Goal: Information Seeking & Learning: Learn about a topic

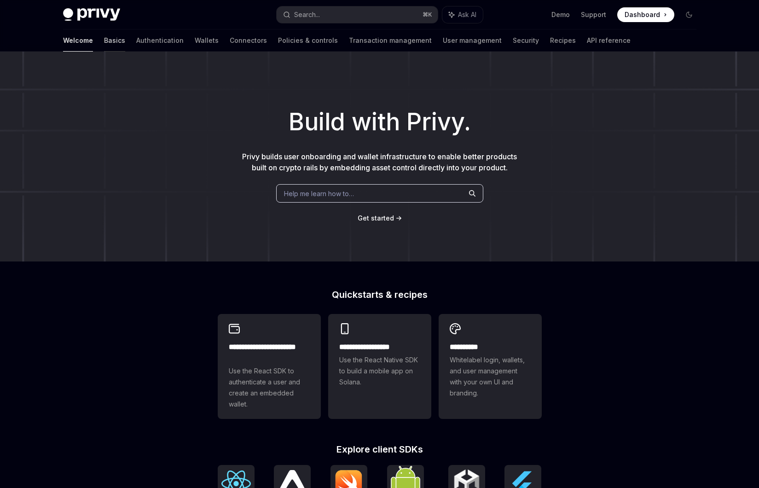
click at [104, 48] on link "Basics" at bounding box center [114, 40] width 21 height 22
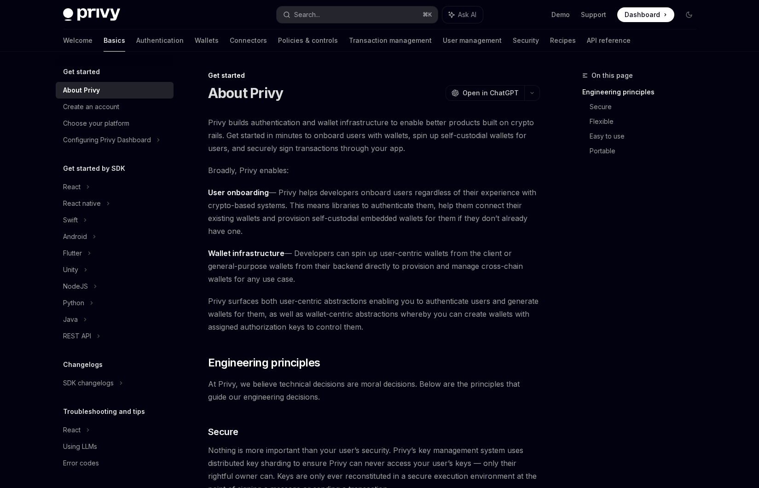
scroll to position [517, 0]
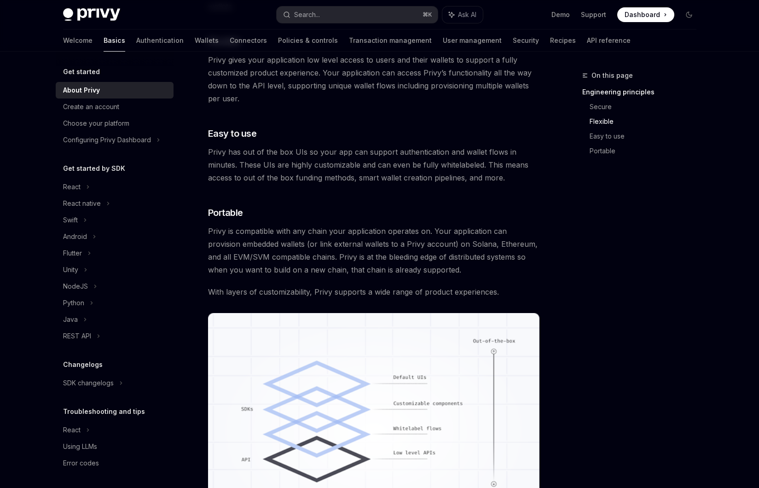
click at [38, 202] on div "Get started About Privy OpenAI Open in ChatGPT OpenAI Open in ChatGPT Privy bui…" at bounding box center [288, 120] width 508 height 1134
click at [35, 167] on div "Get started About Privy OpenAI Open in ChatGPT OpenAI Open in ChatGPT Privy bui…" at bounding box center [288, 120] width 508 height 1134
click at [35, 210] on div "Get started About Privy OpenAI Open in ChatGPT OpenAI Open in ChatGPT Privy bui…" at bounding box center [288, 120] width 508 height 1134
click at [35, 228] on div "Get started About Privy OpenAI Open in ChatGPT OpenAI Open in ChatGPT Privy bui…" at bounding box center [288, 120] width 508 height 1134
click at [74, 252] on div "Flutter" at bounding box center [72, 253] width 19 height 11
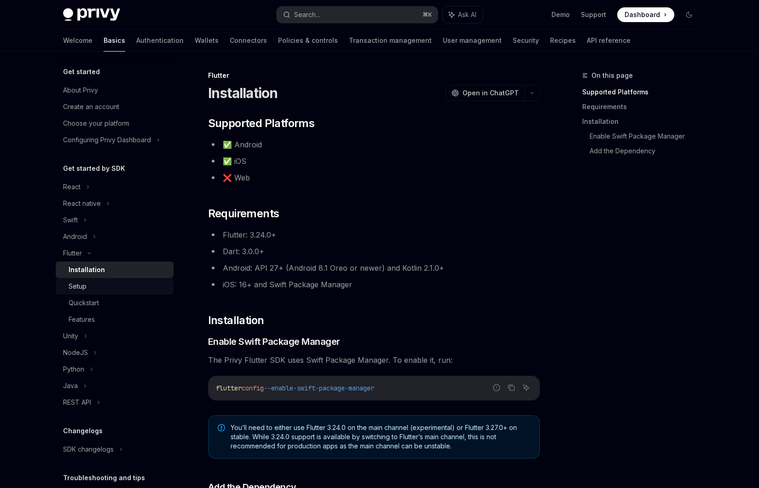
click at [98, 290] on div "Setup" at bounding box center [118, 286] width 99 height 11
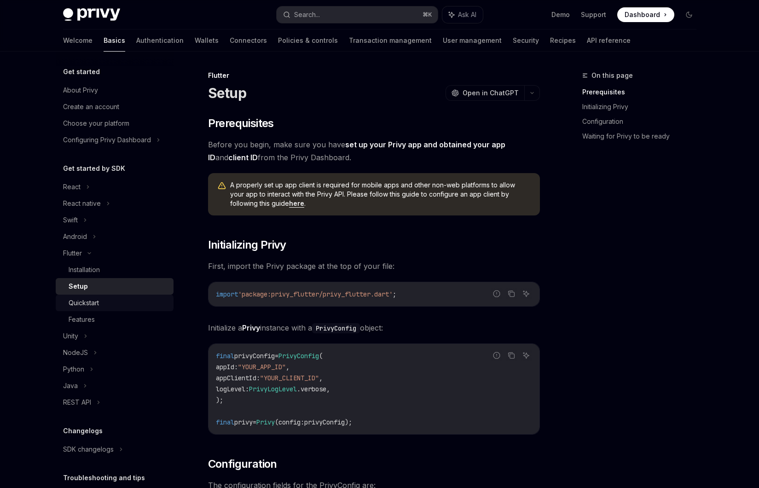
click at [112, 302] on div "Quickstart" at bounding box center [118, 302] width 99 height 11
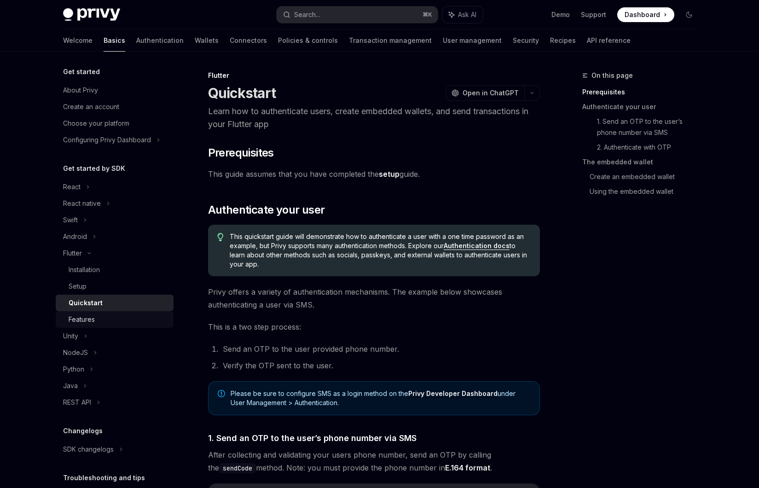
click at [122, 314] on div "Features" at bounding box center [118, 319] width 99 height 11
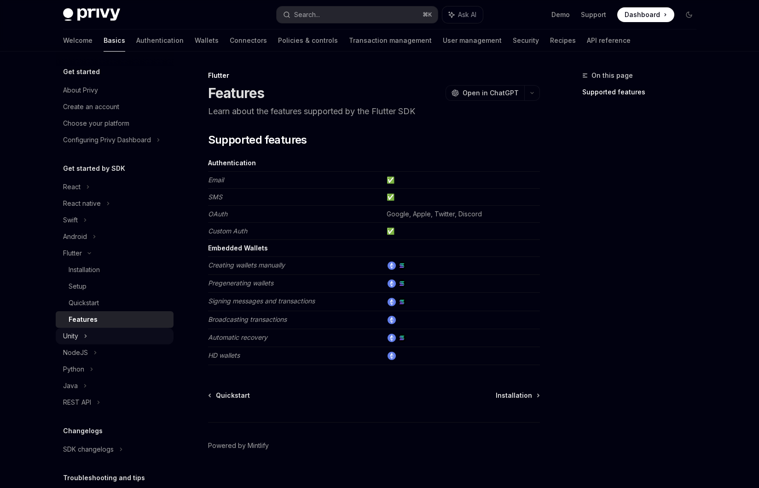
click at [123, 333] on div "Unity" at bounding box center [115, 336] width 118 height 17
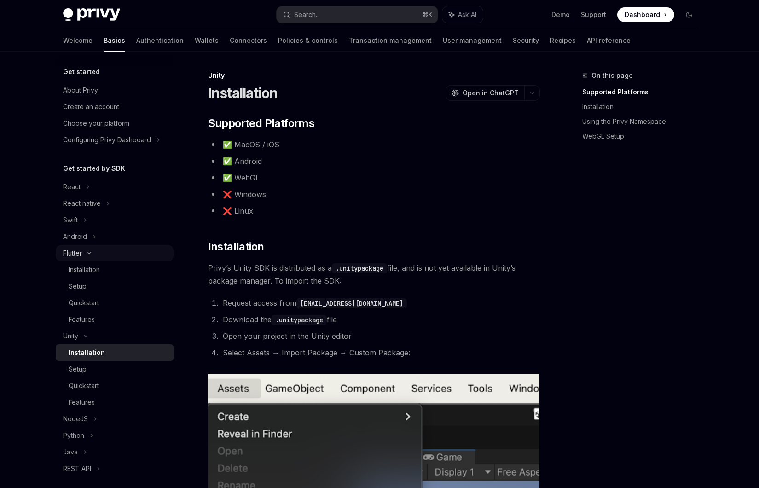
click at [105, 251] on div "Flutter" at bounding box center [115, 253] width 118 height 17
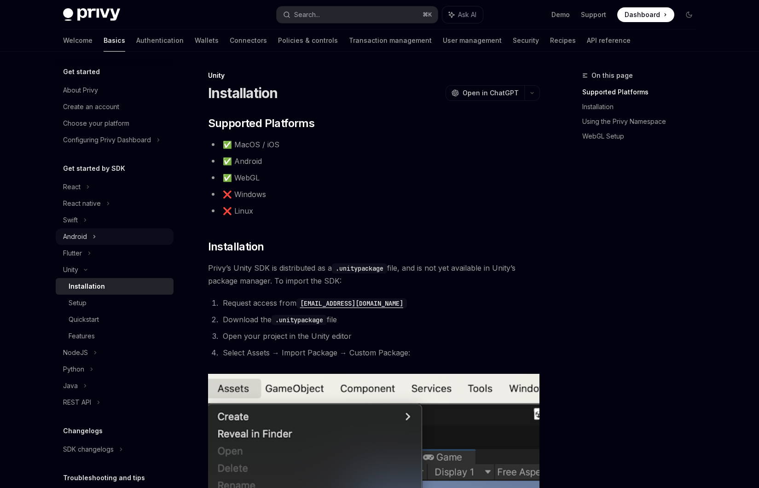
click at [100, 238] on div "Android" at bounding box center [115, 236] width 118 height 17
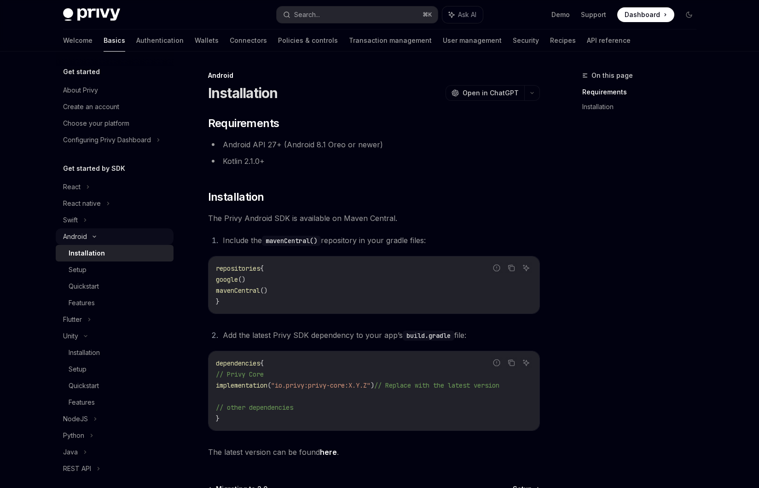
click at [100, 238] on div "Android" at bounding box center [115, 236] width 118 height 17
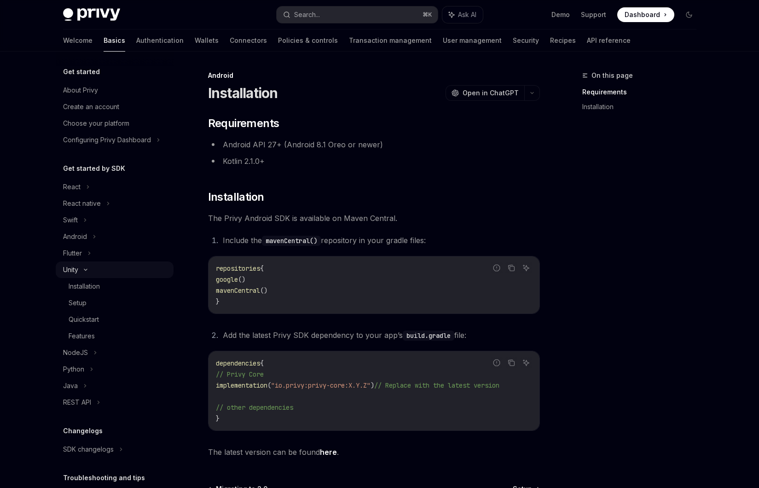
click at [106, 267] on div "Unity" at bounding box center [115, 269] width 118 height 17
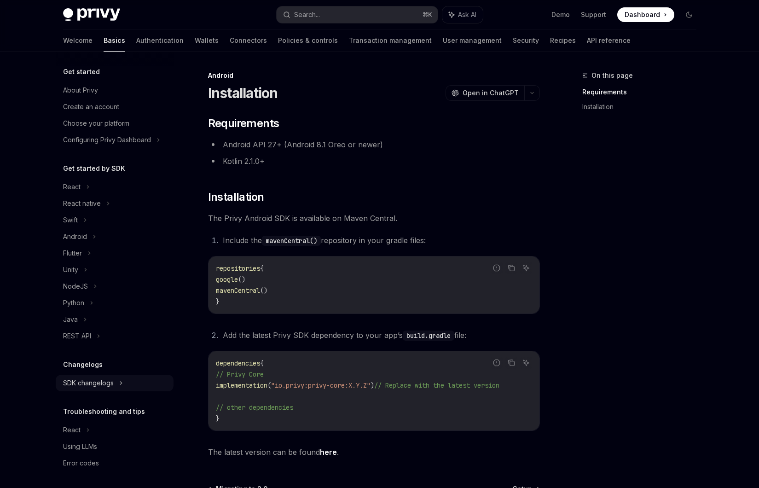
click at [97, 385] on div "SDK changelogs" at bounding box center [88, 383] width 51 height 11
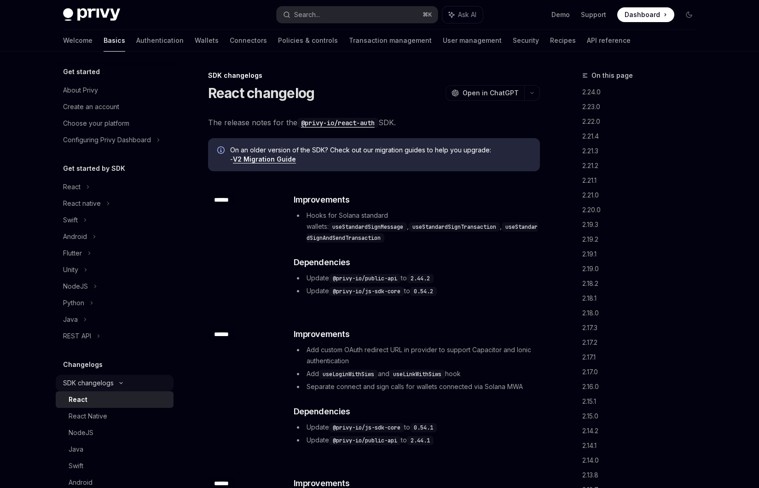
click at [92, 384] on div "SDK changelogs" at bounding box center [88, 383] width 51 height 11
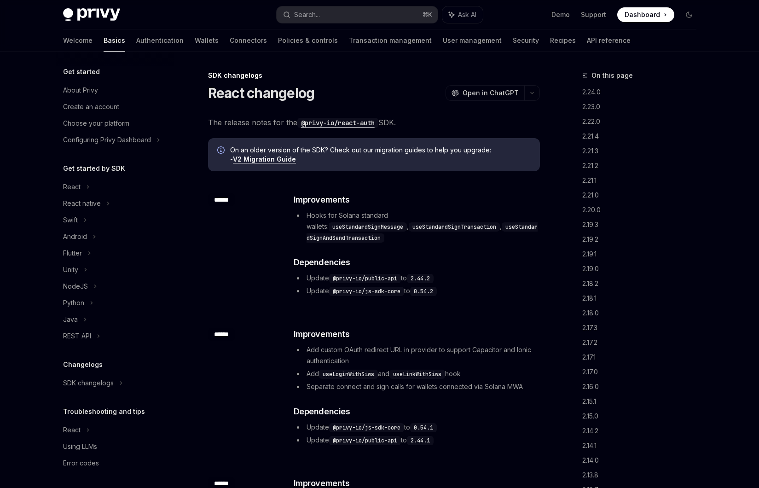
click at [76, 192] on div "React" at bounding box center [71, 186] width 17 height 11
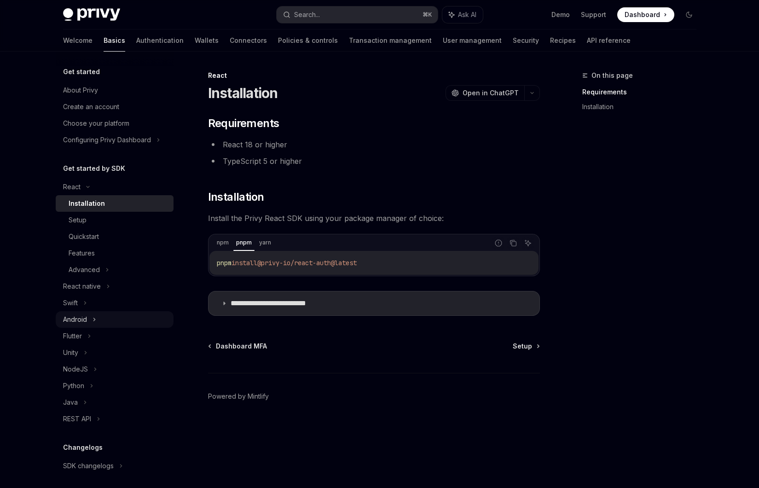
click at [102, 325] on div "Android" at bounding box center [115, 319] width 118 height 17
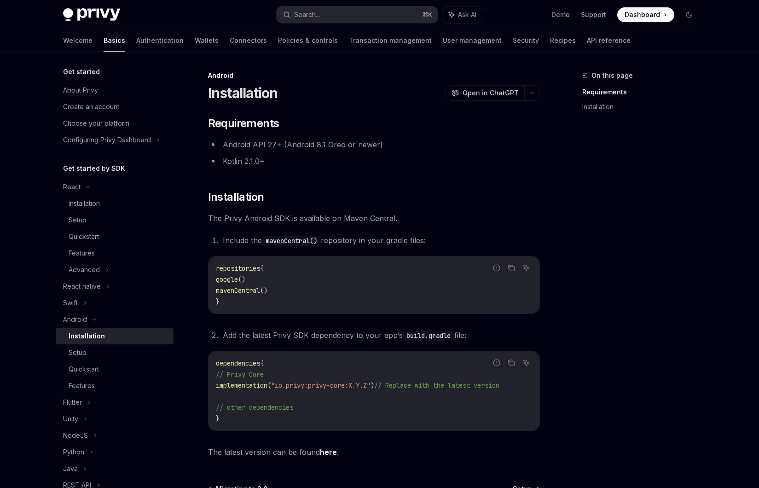
type textarea "*"
